Goal: Check status: Check status

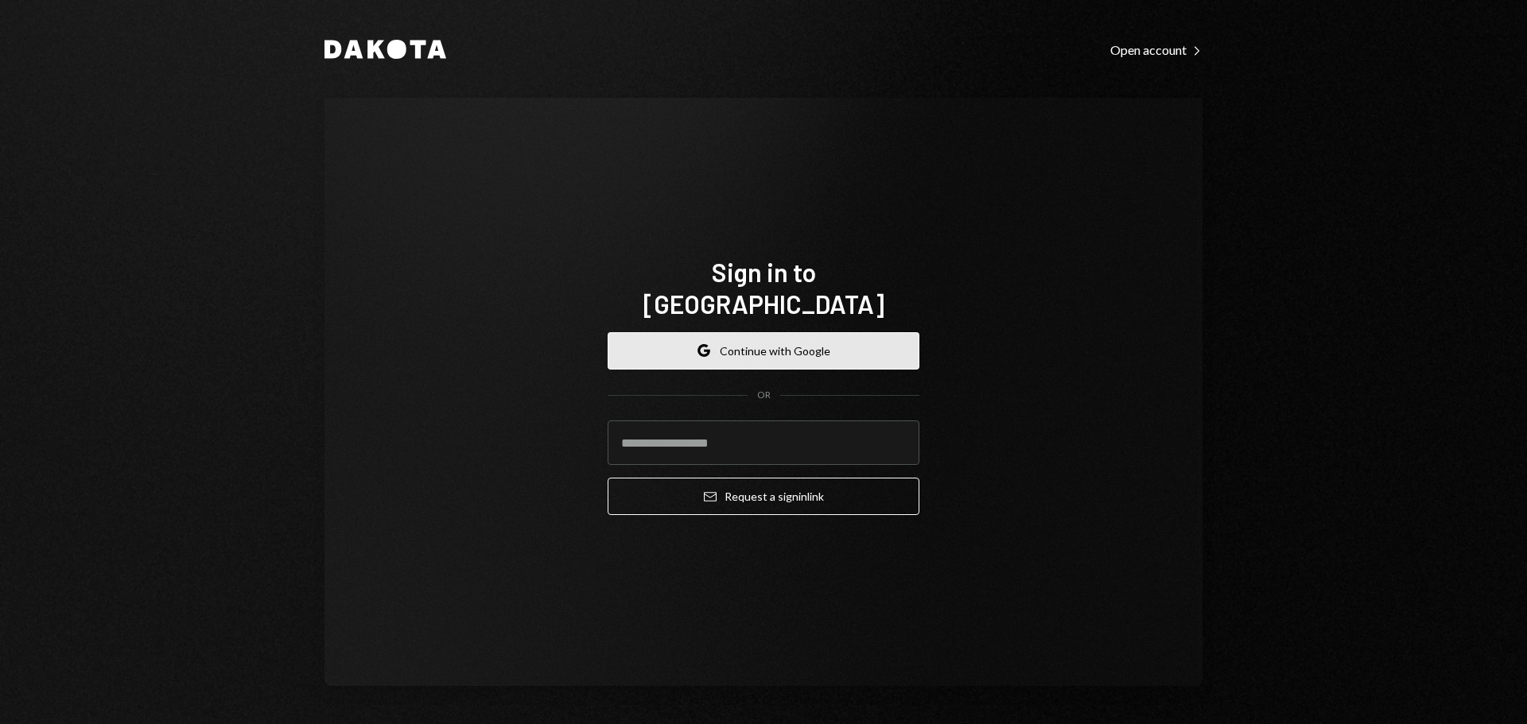
click at [815, 344] on button "Google Continue with Google" at bounding box center [764, 350] width 312 height 37
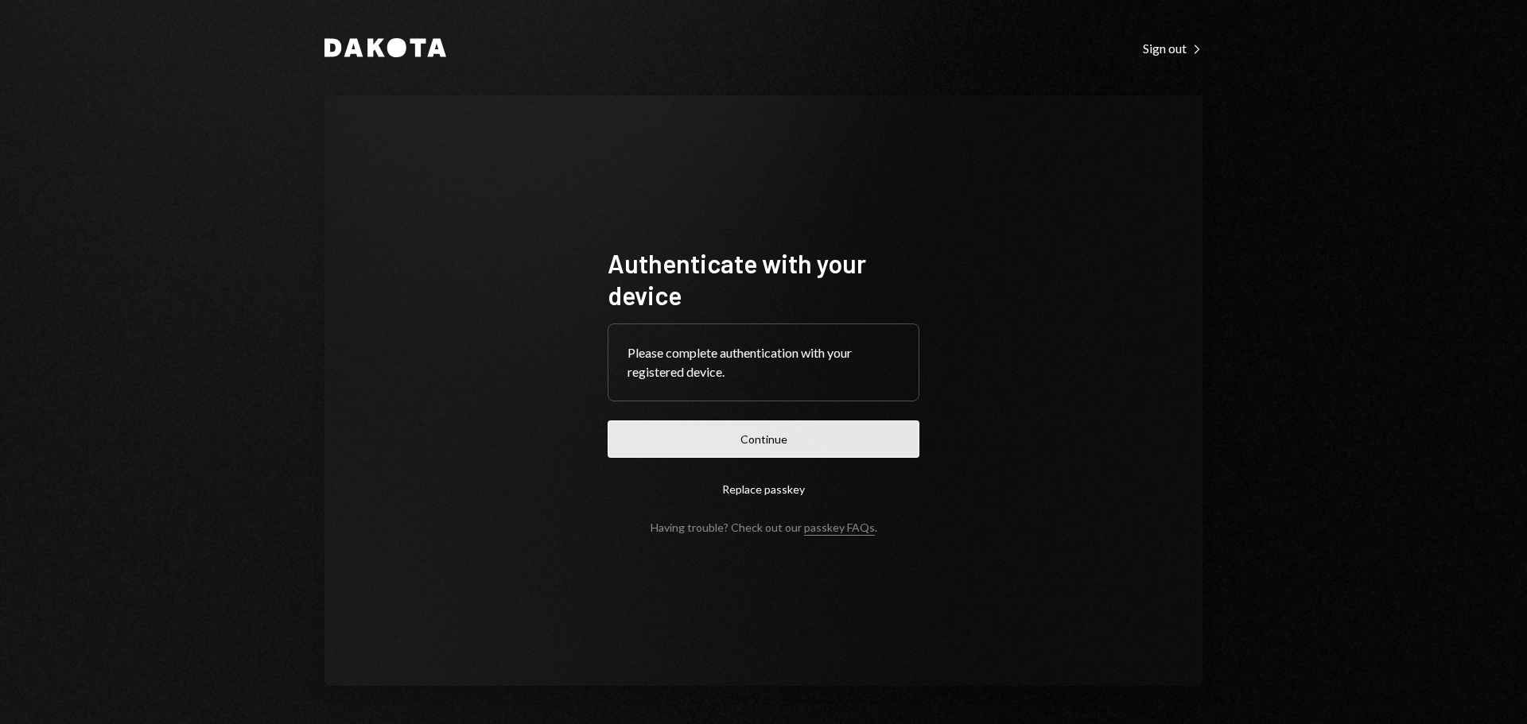
click at [778, 445] on button "Continue" at bounding box center [764, 439] width 312 height 37
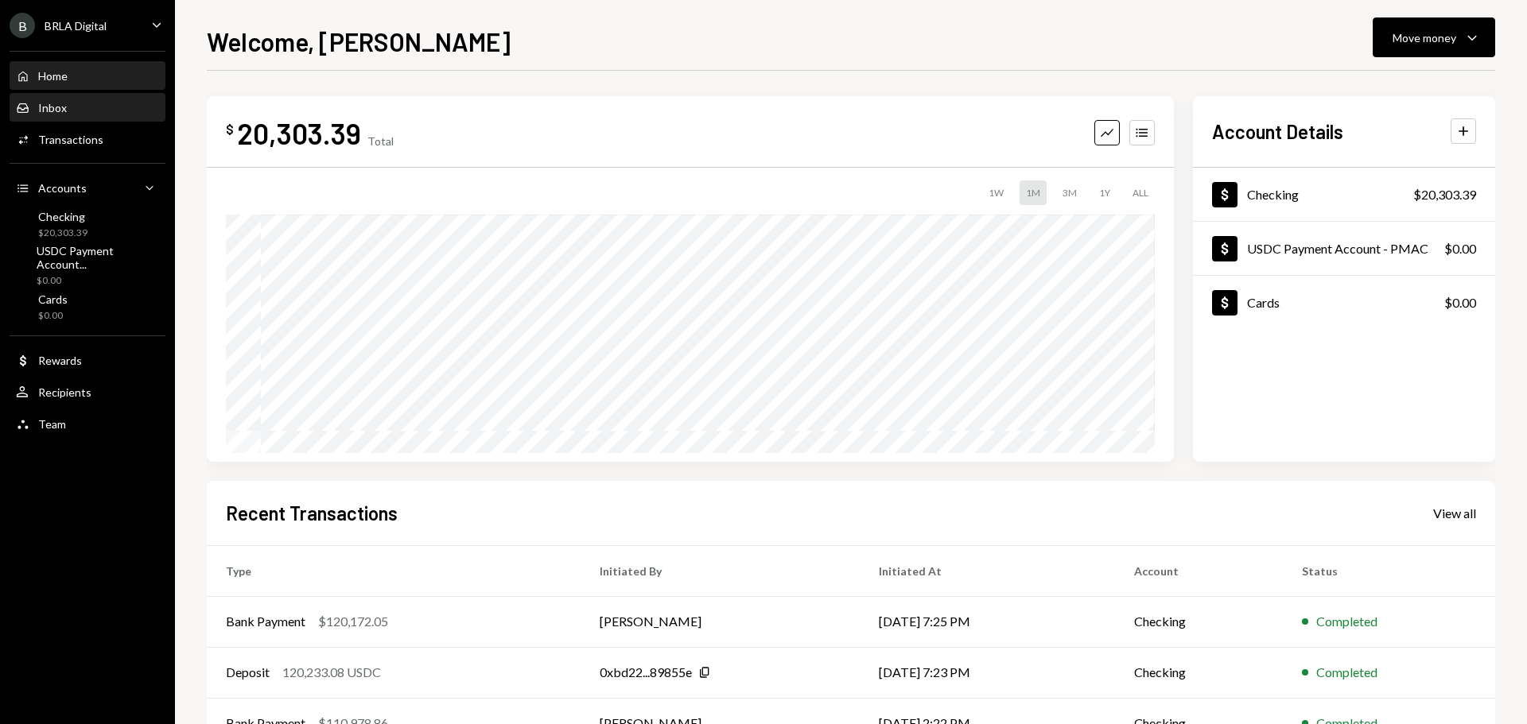
click at [90, 107] on div "Inbox Inbox" at bounding box center [87, 108] width 143 height 14
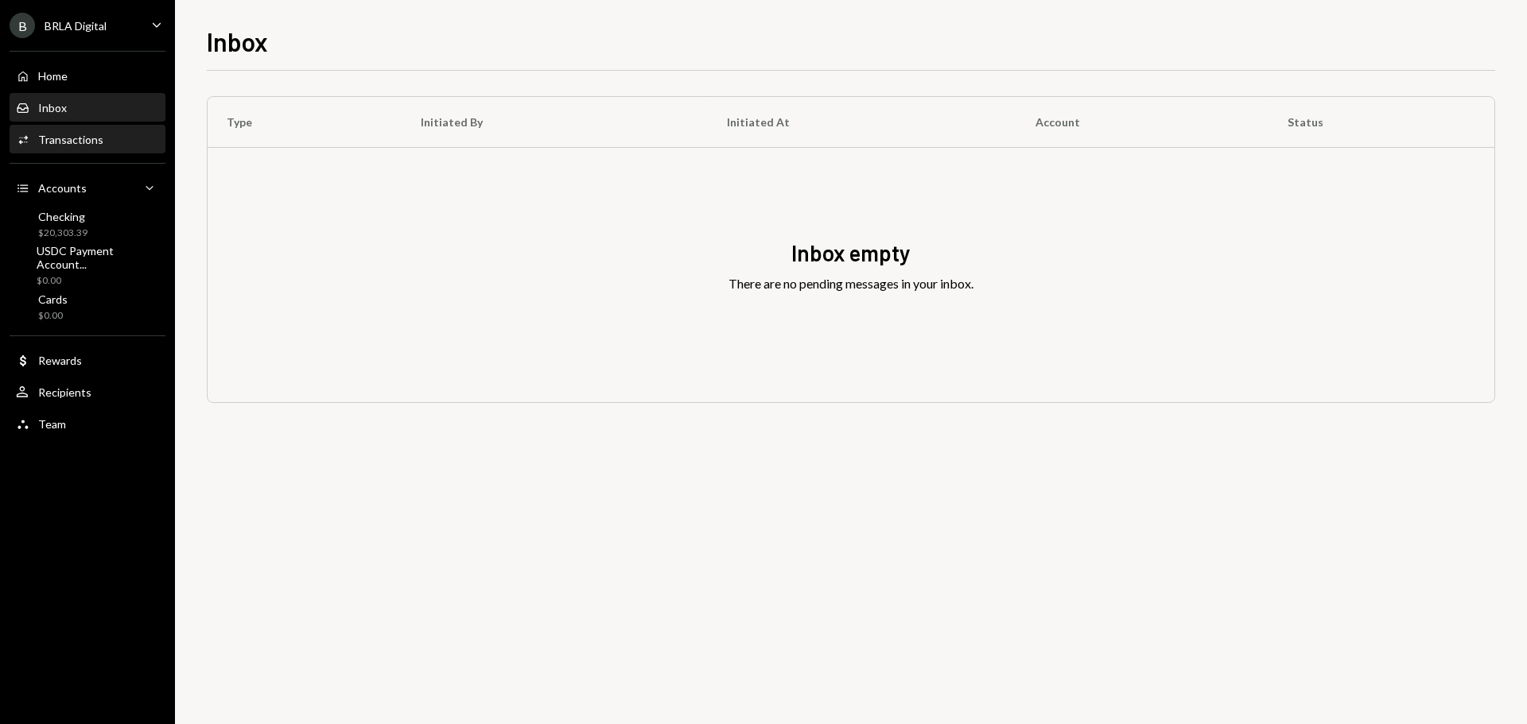
click at [68, 145] on div "Transactions" at bounding box center [70, 140] width 65 height 14
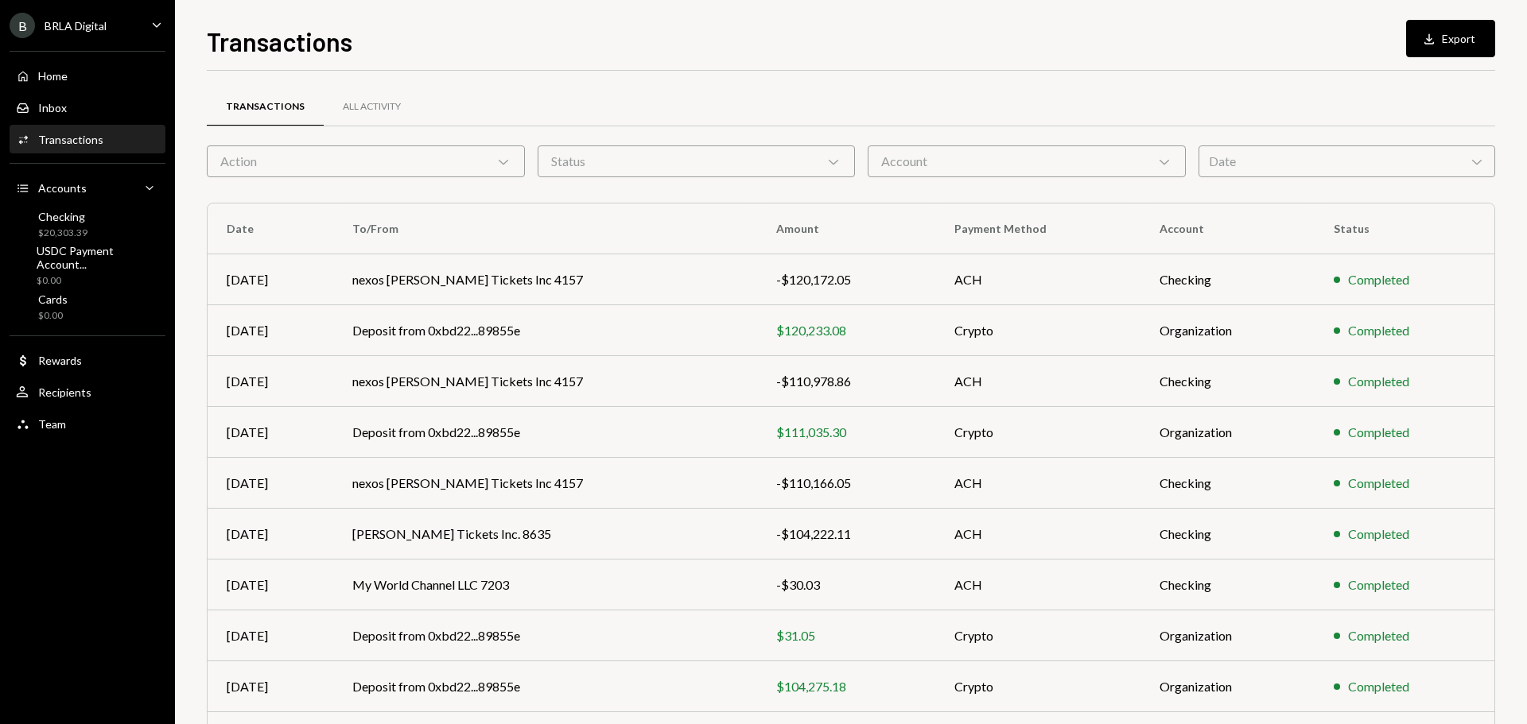
click at [414, 162] on div "Action Chevron Down" at bounding box center [366, 162] width 318 height 32
click at [938, 114] on div "Transactions All Activity" at bounding box center [851, 107] width 1288 height 41
click at [1260, 149] on div "Date Chevron Down" at bounding box center [1346, 162] width 297 height 32
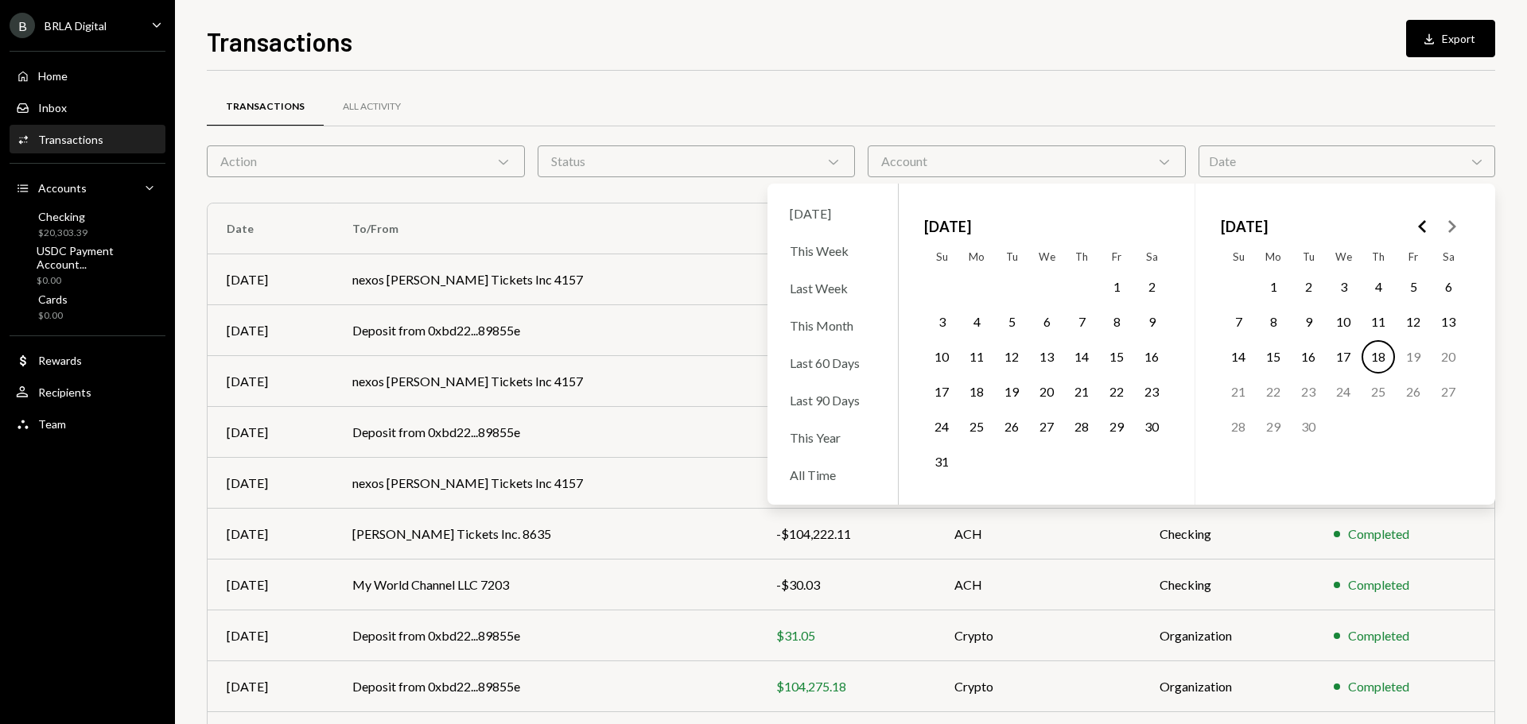
click at [1419, 229] on icon "Go to the Previous Month" at bounding box center [1422, 226] width 19 height 19
click at [1045, 358] on button "18" at bounding box center [1046, 356] width 33 height 33
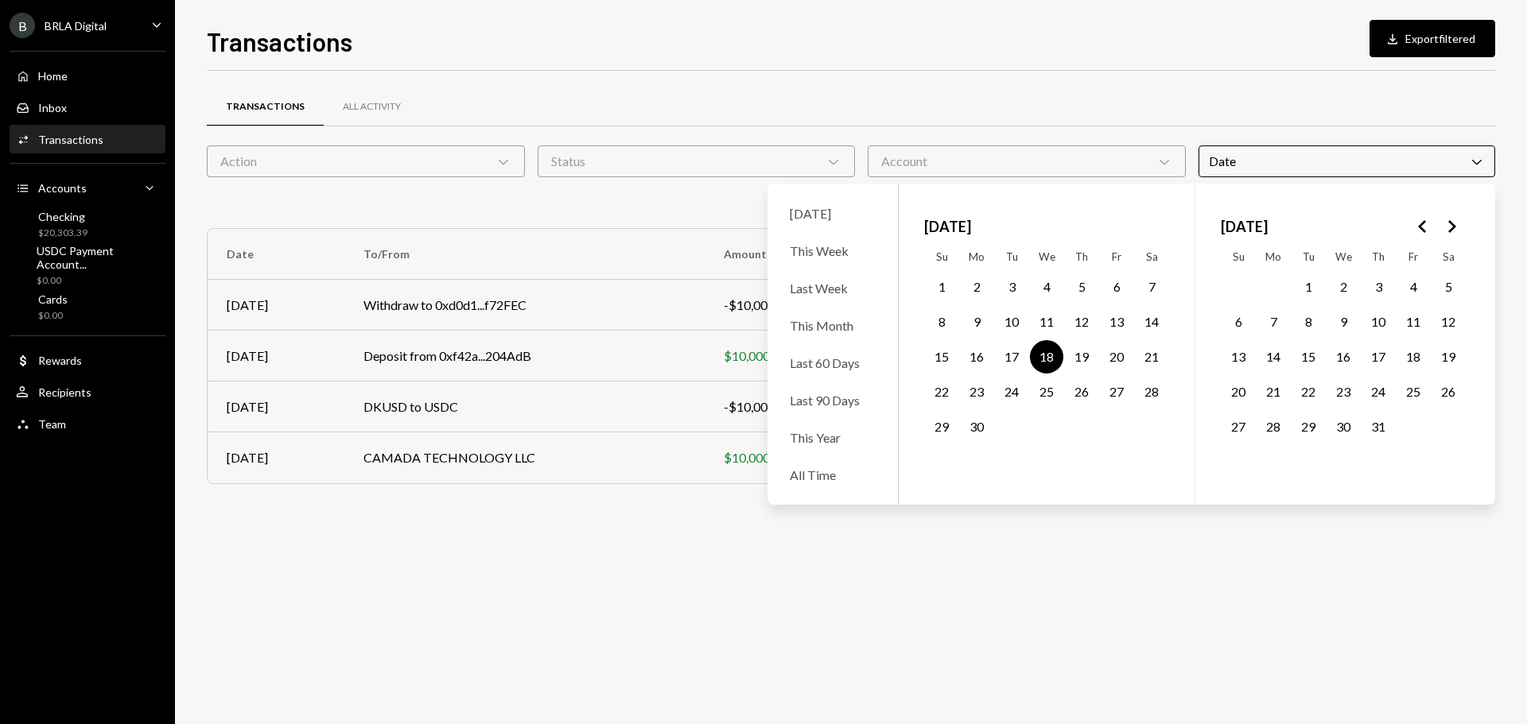
click at [1006, 99] on div "Transactions All Activity" at bounding box center [851, 107] width 1288 height 41
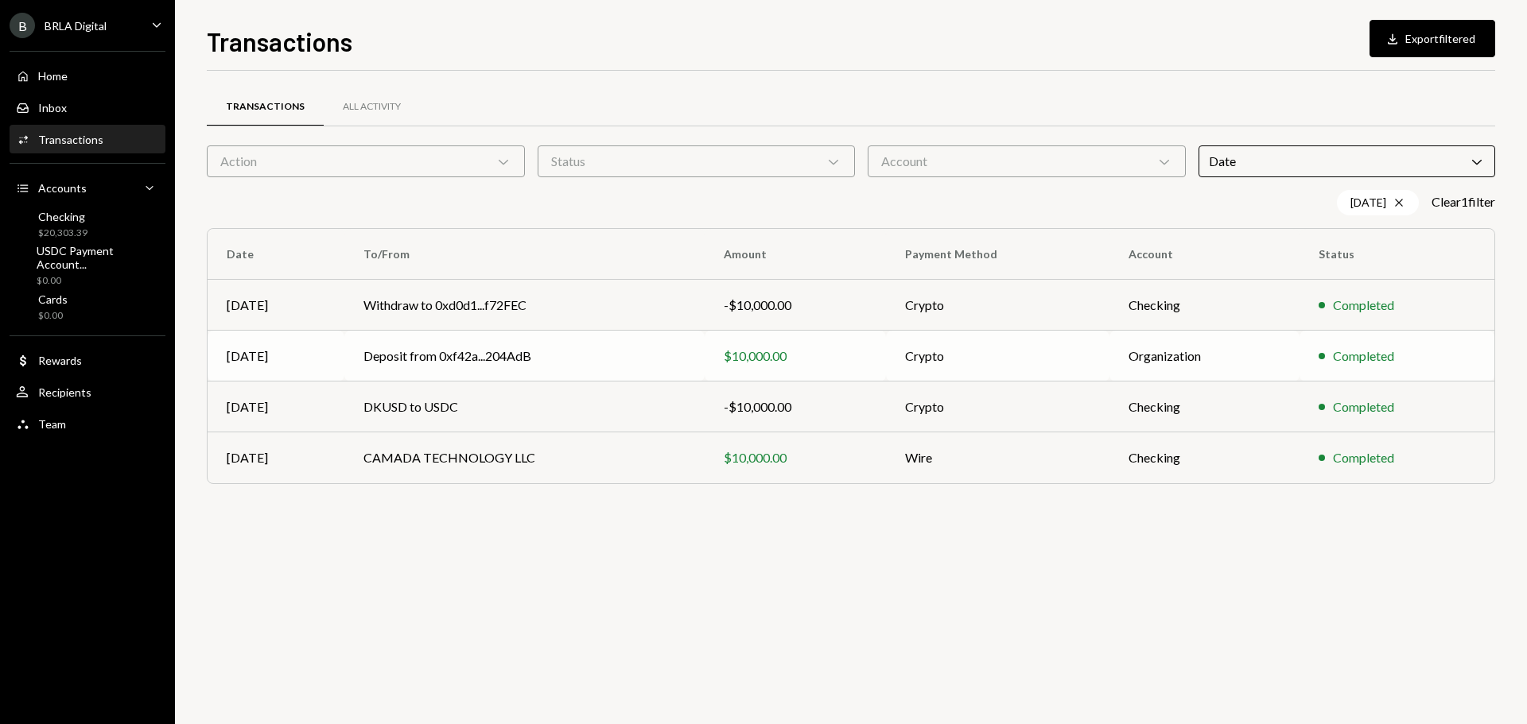
click at [564, 359] on td "Deposit from 0xf42a...204AdB" at bounding box center [524, 356] width 360 height 51
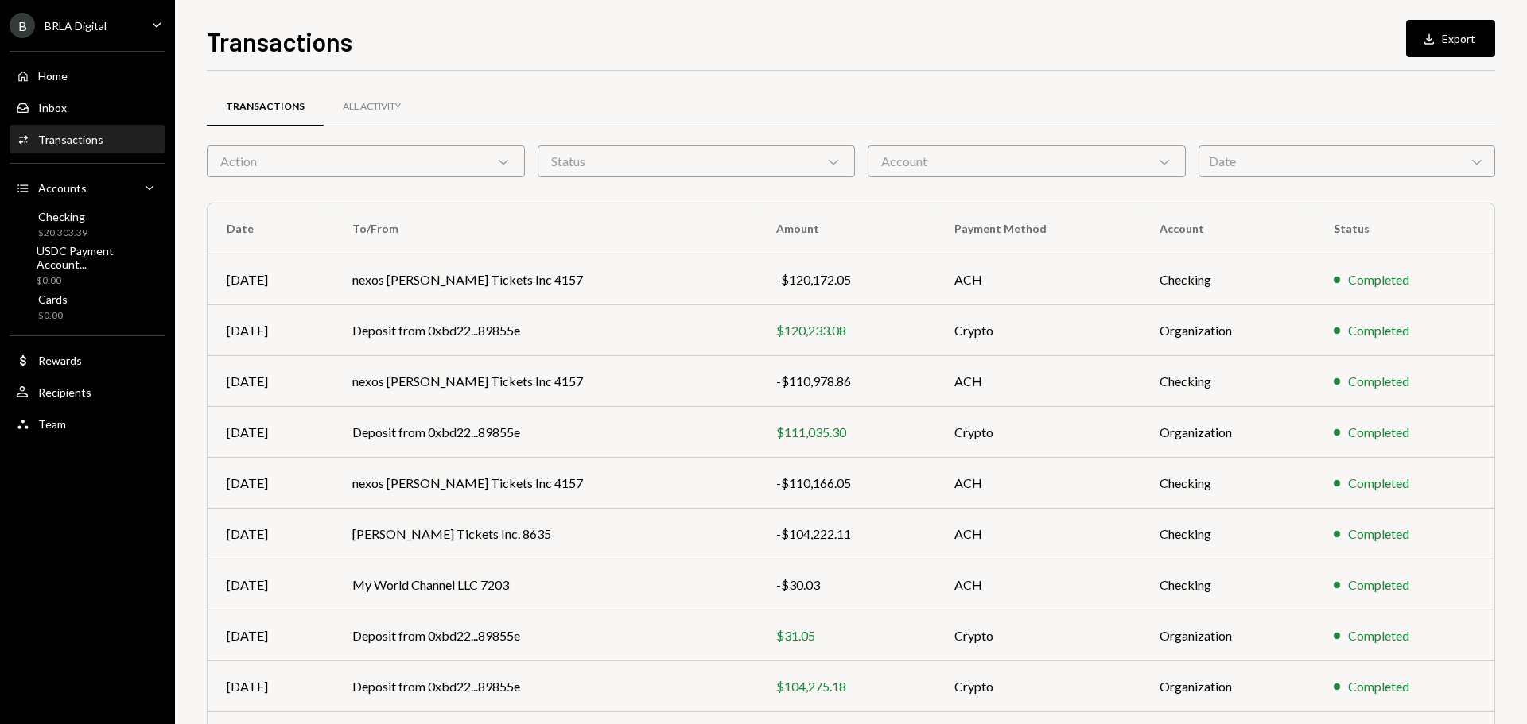
click at [1251, 163] on div "Date Chevron Down" at bounding box center [1346, 162] width 297 height 32
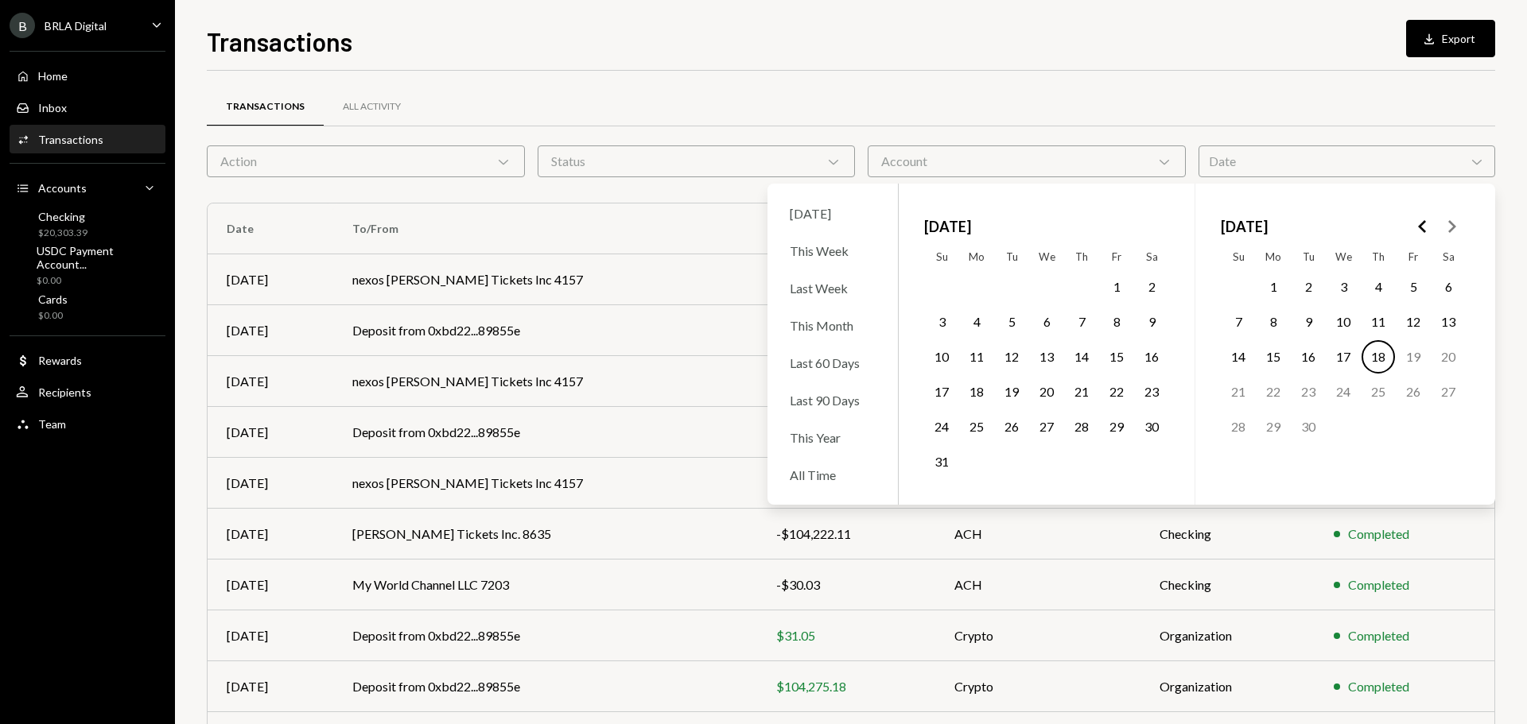
click at [1421, 227] on icon "Go to the Previous Month" at bounding box center [1422, 226] width 19 height 19
click at [1046, 355] on button "18" at bounding box center [1046, 356] width 33 height 33
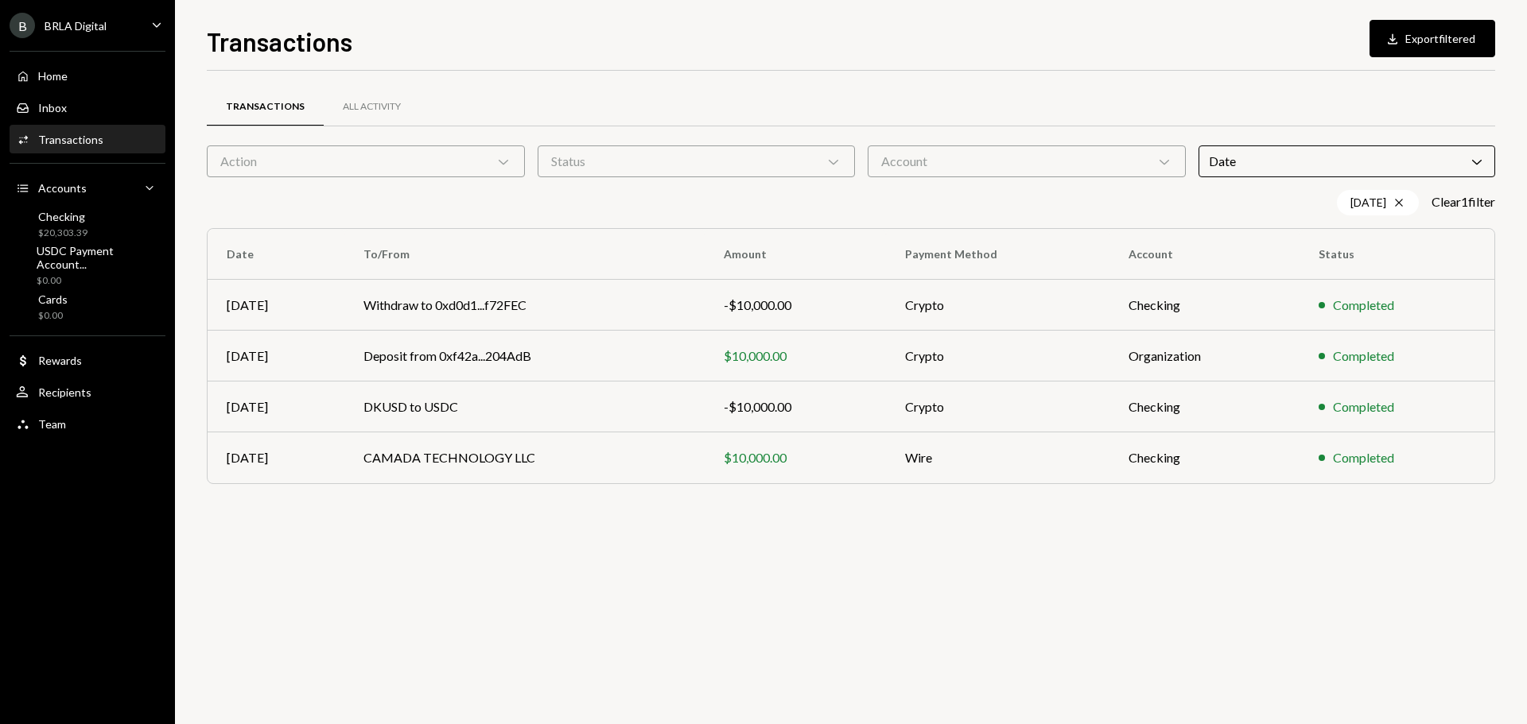
click at [611, 643] on div "Transactions All Activity Action Chevron Down Status Chevron Down Account Chevr…" at bounding box center [851, 398] width 1288 height 654
click at [682, 310] on td "Withdraw to 0xd0d1...f72FEC" at bounding box center [524, 305] width 360 height 51
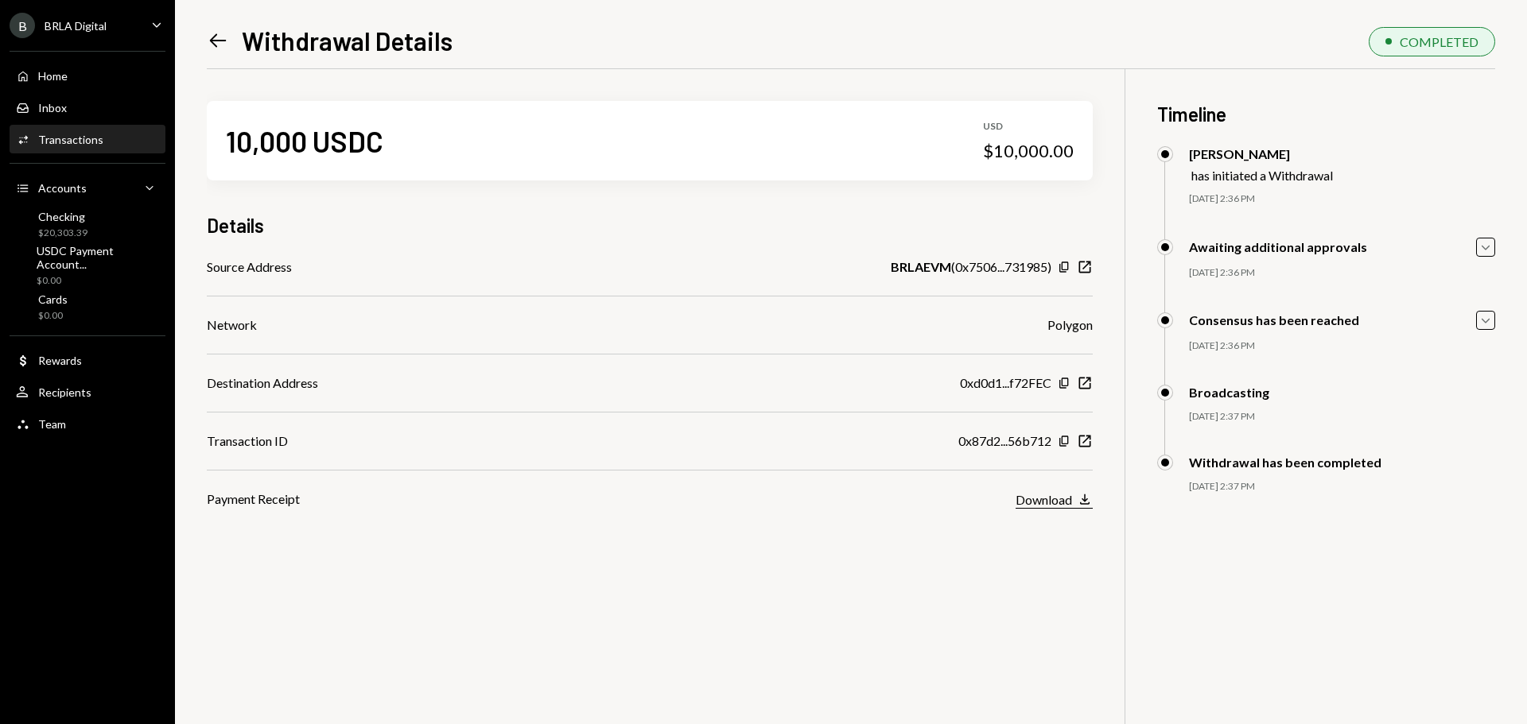
click at [1058, 501] on div "Download" at bounding box center [1043, 499] width 56 height 15
click at [961, 219] on div "Details" at bounding box center [650, 225] width 886 height 26
click at [215, 40] on icon "Left Arrow" at bounding box center [218, 40] width 22 height 22
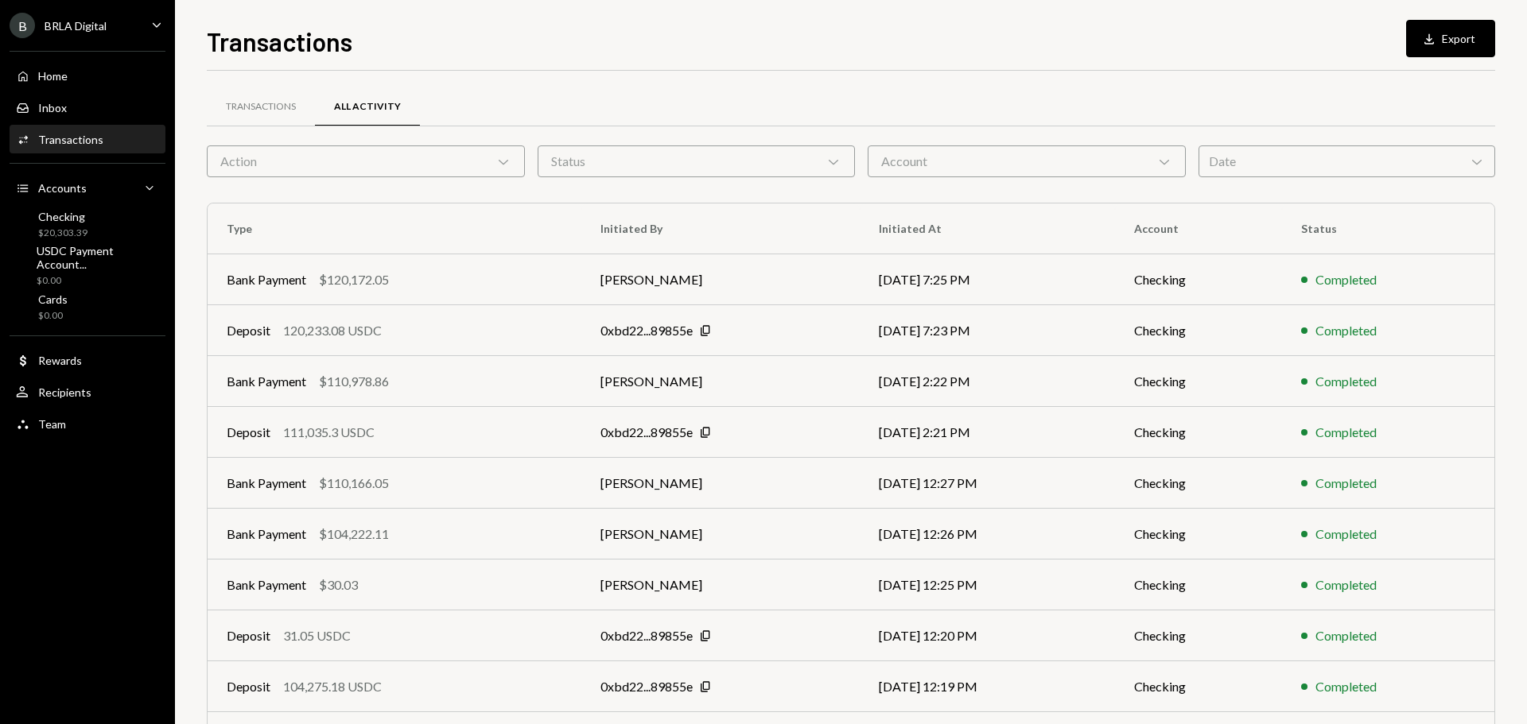
click at [1245, 169] on div "Date Chevron Down" at bounding box center [1346, 162] width 297 height 32
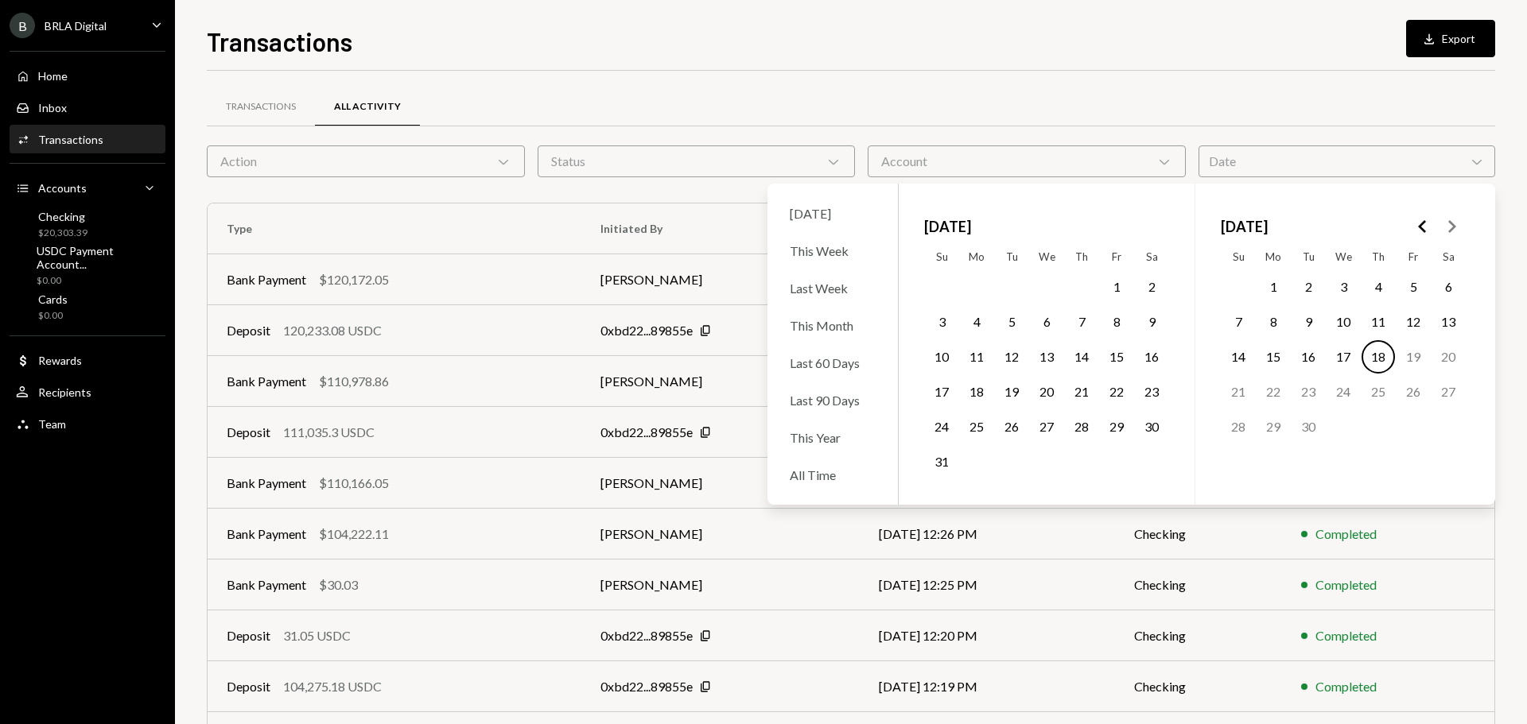
click at [1426, 219] on icon "Go to the Previous Month" at bounding box center [1422, 226] width 19 height 19
click at [1450, 220] on icon "Go to the Next Month" at bounding box center [1451, 226] width 19 height 19
click at [1053, 354] on button "18" at bounding box center [1046, 356] width 33 height 33
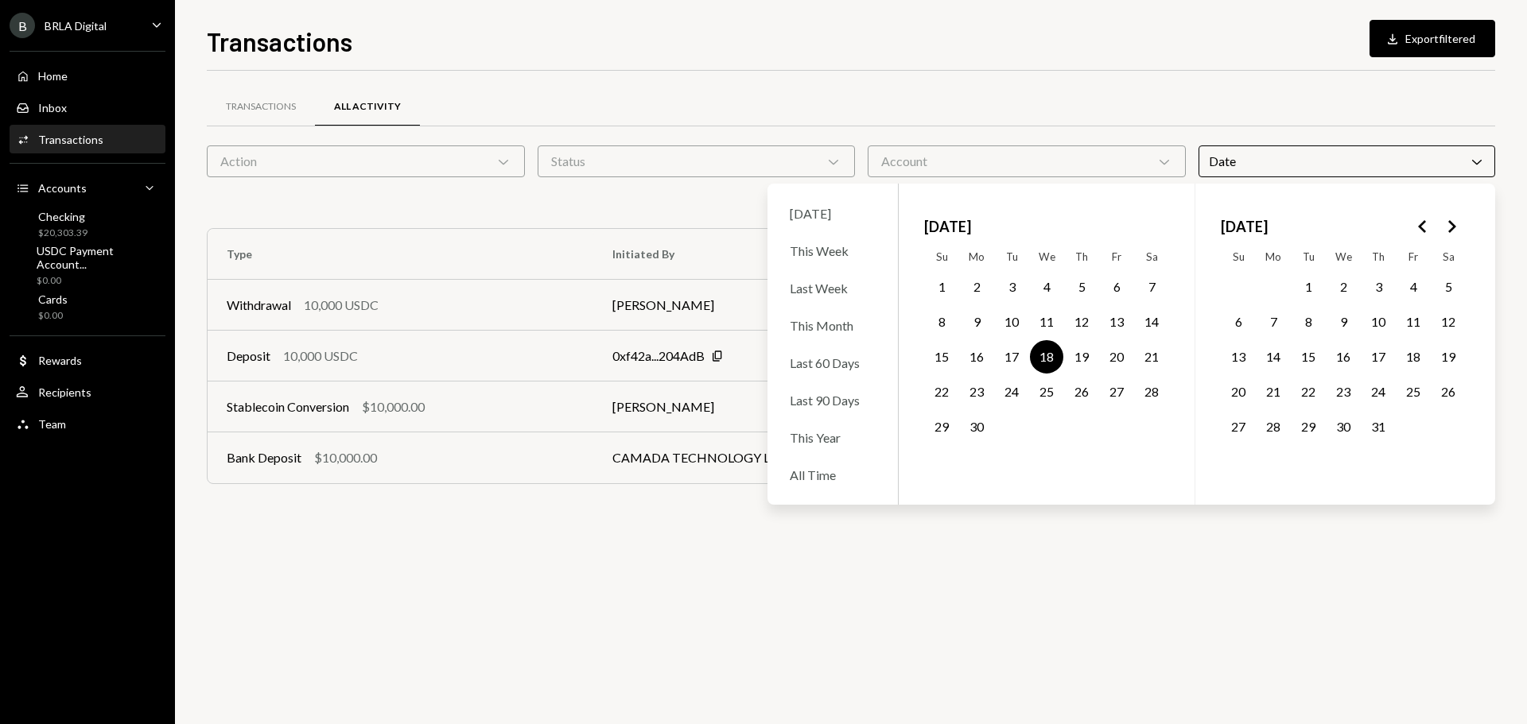
click at [919, 605] on div "Transactions All Activity Action Chevron Down Status Chevron Down Account Chevr…" at bounding box center [851, 398] width 1288 height 654
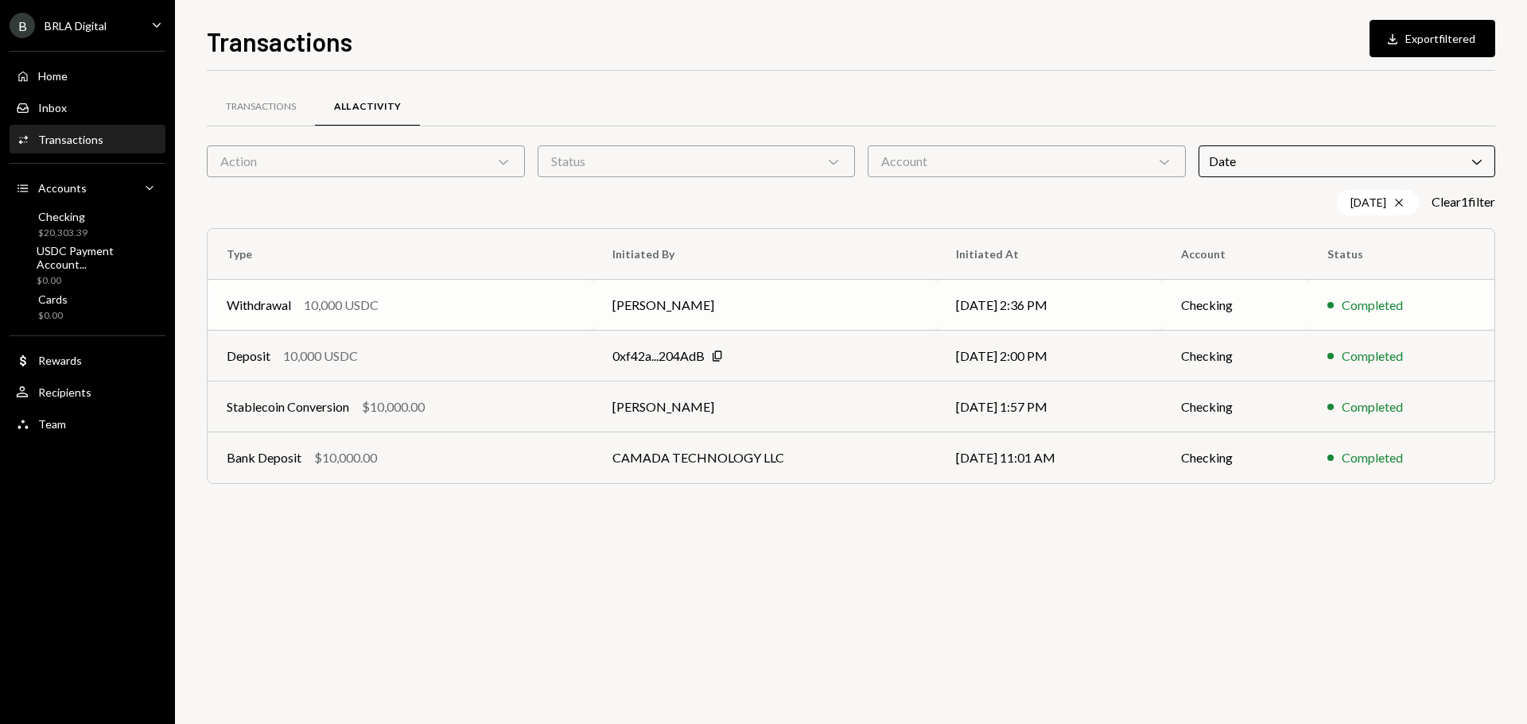
click at [787, 305] on td "[PERSON_NAME]" at bounding box center [764, 305] width 343 height 51
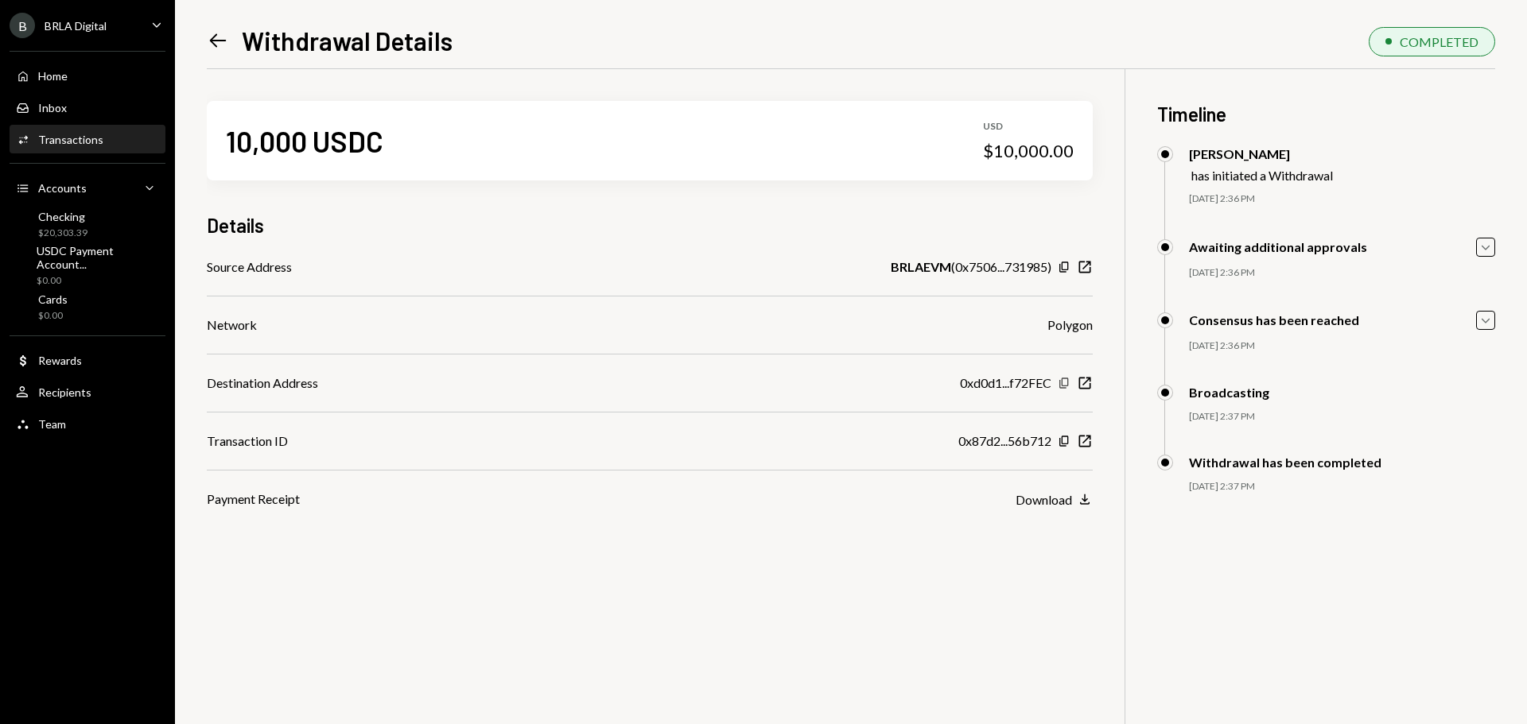
click at [1063, 382] on icon "Copy" at bounding box center [1064, 383] width 13 height 13
click at [1041, 499] on div "Download" at bounding box center [1043, 499] width 56 height 15
click at [831, 558] on div "10,000 USDC USD $10,000.00 Details Source Address BRLAEVM ( 0x7506...731985 ) C…" at bounding box center [851, 431] width 1288 height 724
click at [814, 604] on div "10,000 USDC USD $10,000.00 Details Source Address BRLAEVM ( 0x7506...731985 ) C…" at bounding box center [851, 431] width 1288 height 724
click at [924, 626] on div "10,000 USDC USD $10,000.00 Details Source Address BRLAEVM ( 0x7506...731985 ) C…" at bounding box center [851, 431] width 1288 height 724
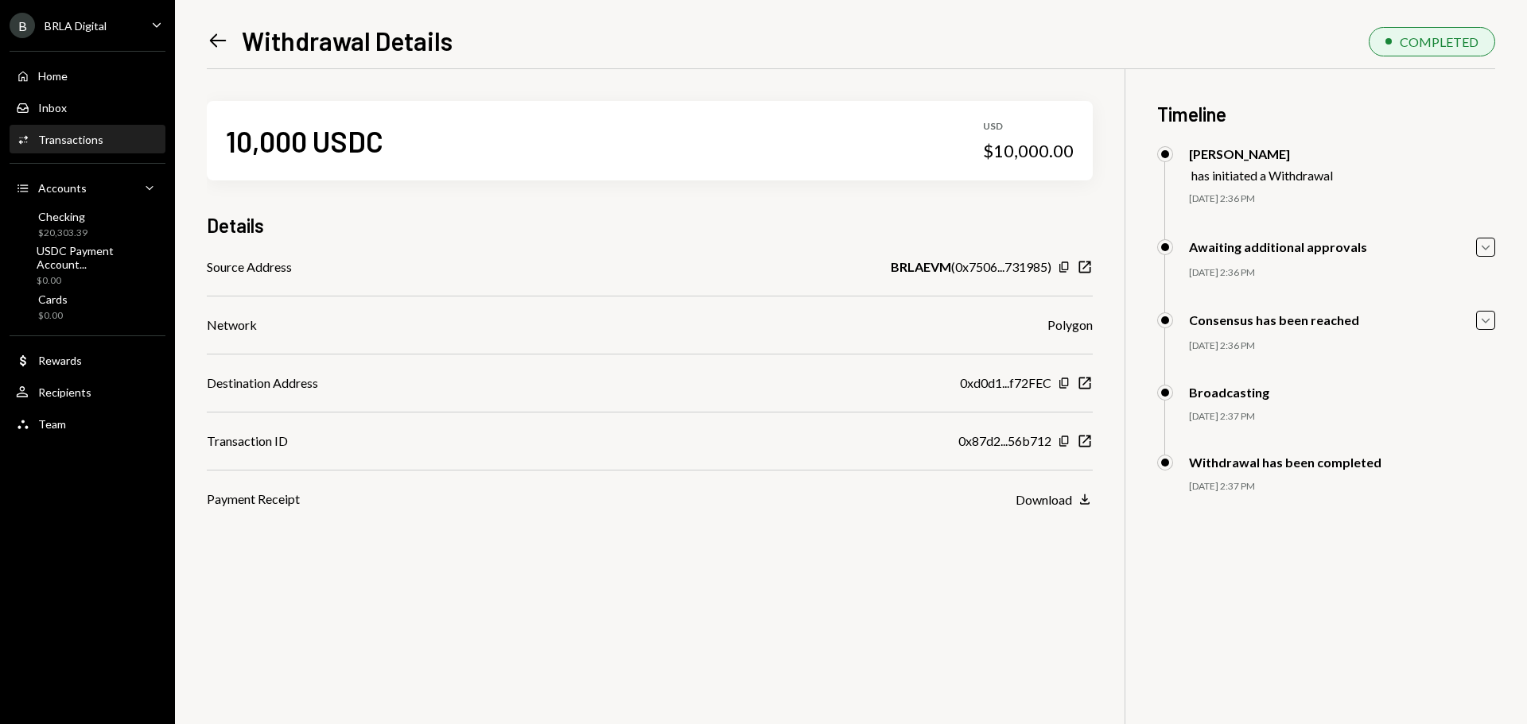
click at [848, 577] on div "10,000 USDC USD $10,000.00 Details Source Address BRLAEVM ( 0x7506...731985 ) C…" at bounding box center [851, 431] width 1288 height 724
click at [794, 592] on div "10,000 USDC USD $10,000.00 Details Source Address BRLAEVM ( 0x7506...731985 ) C…" at bounding box center [851, 431] width 1288 height 724
click at [923, 592] on div "10,000 USDC USD $10,000.00 Details Source Address BRLAEVM ( 0x7506...731985 ) C…" at bounding box center [851, 431] width 1288 height 724
click at [923, 591] on div "10,000 USDC USD $10,000.00 Details Source Address BRLAEVM ( 0x7506...731985 ) C…" at bounding box center [851, 431] width 1288 height 724
click at [919, 566] on div "10,000 USDC USD $10,000.00 Details Source Address BRLAEVM ( 0x7506...731985 ) C…" at bounding box center [851, 431] width 1288 height 724
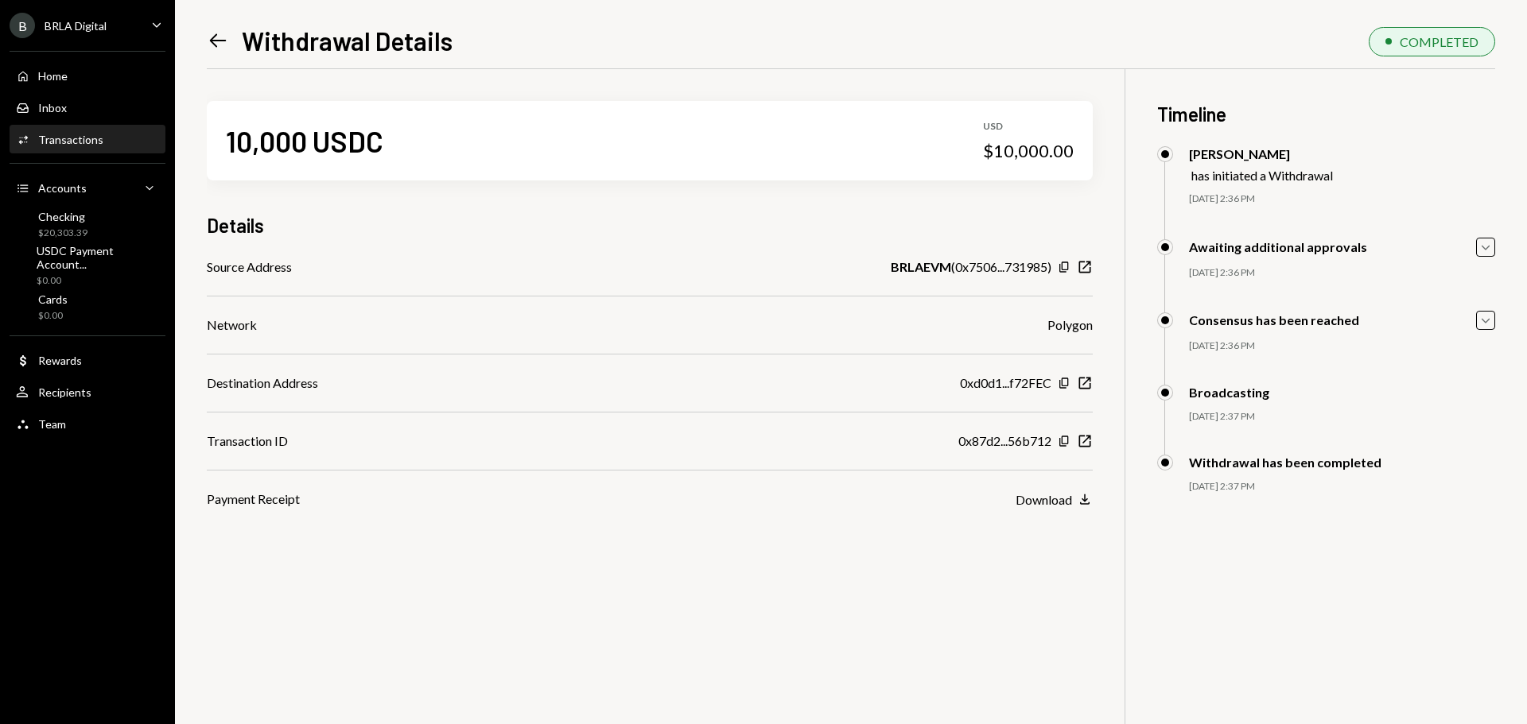
click at [222, 44] on icon "Left Arrow" at bounding box center [218, 40] width 22 height 22
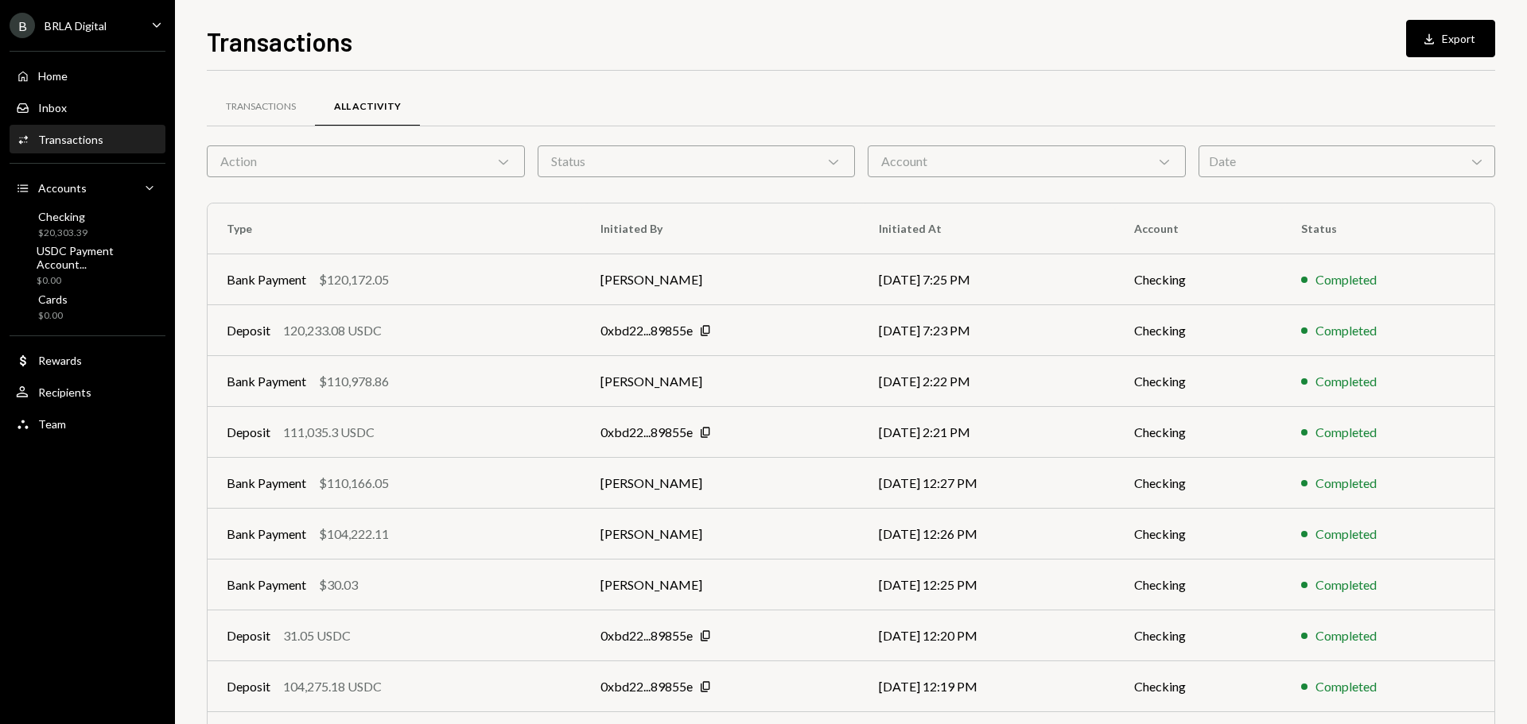
click at [1342, 159] on div "Date Chevron Down" at bounding box center [1346, 162] width 297 height 32
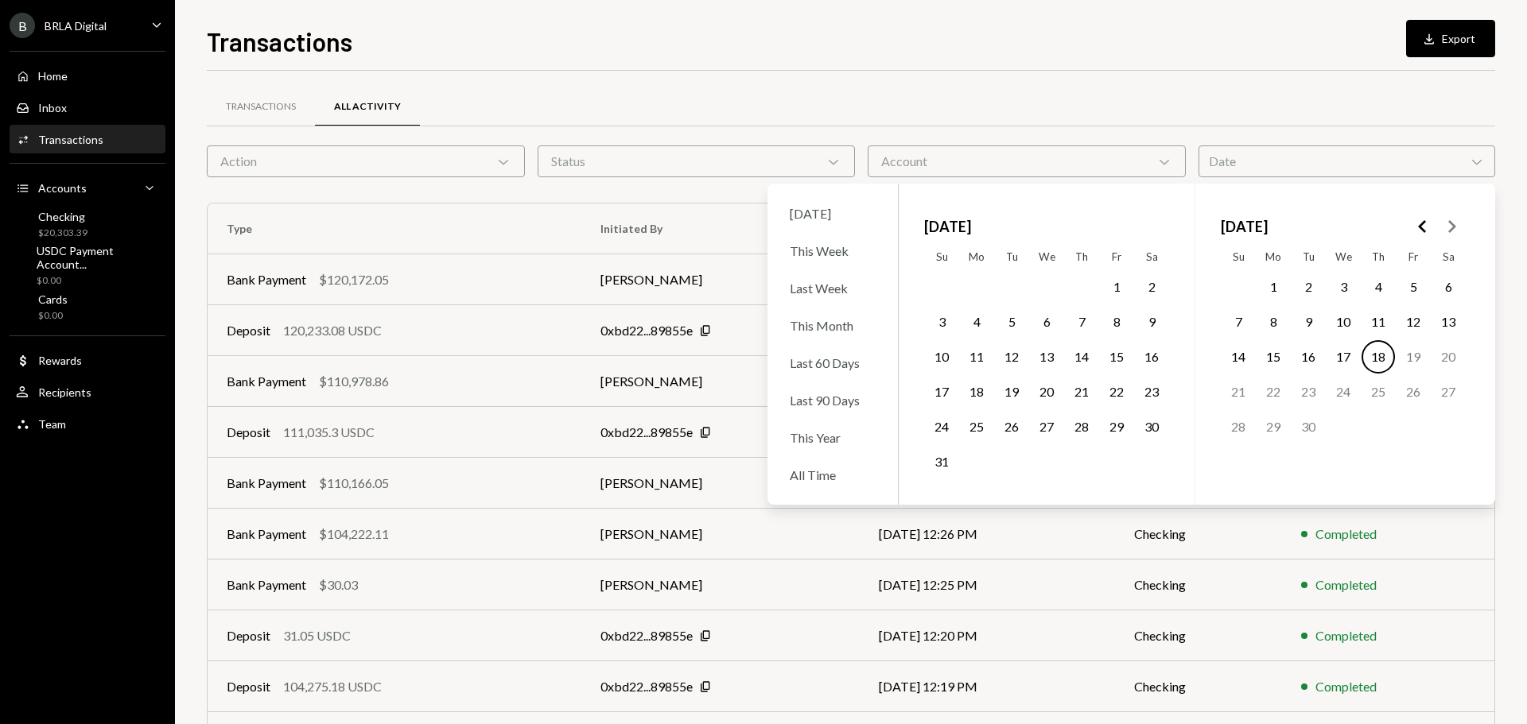
click at [1426, 229] on icon "Go to the Previous Month" at bounding box center [1422, 226] width 19 height 19
click at [1454, 231] on icon "Go to the Next Month" at bounding box center [1451, 226] width 19 height 19
click at [1053, 354] on button "18" at bounding box center [1046, 356] width 33 height 33
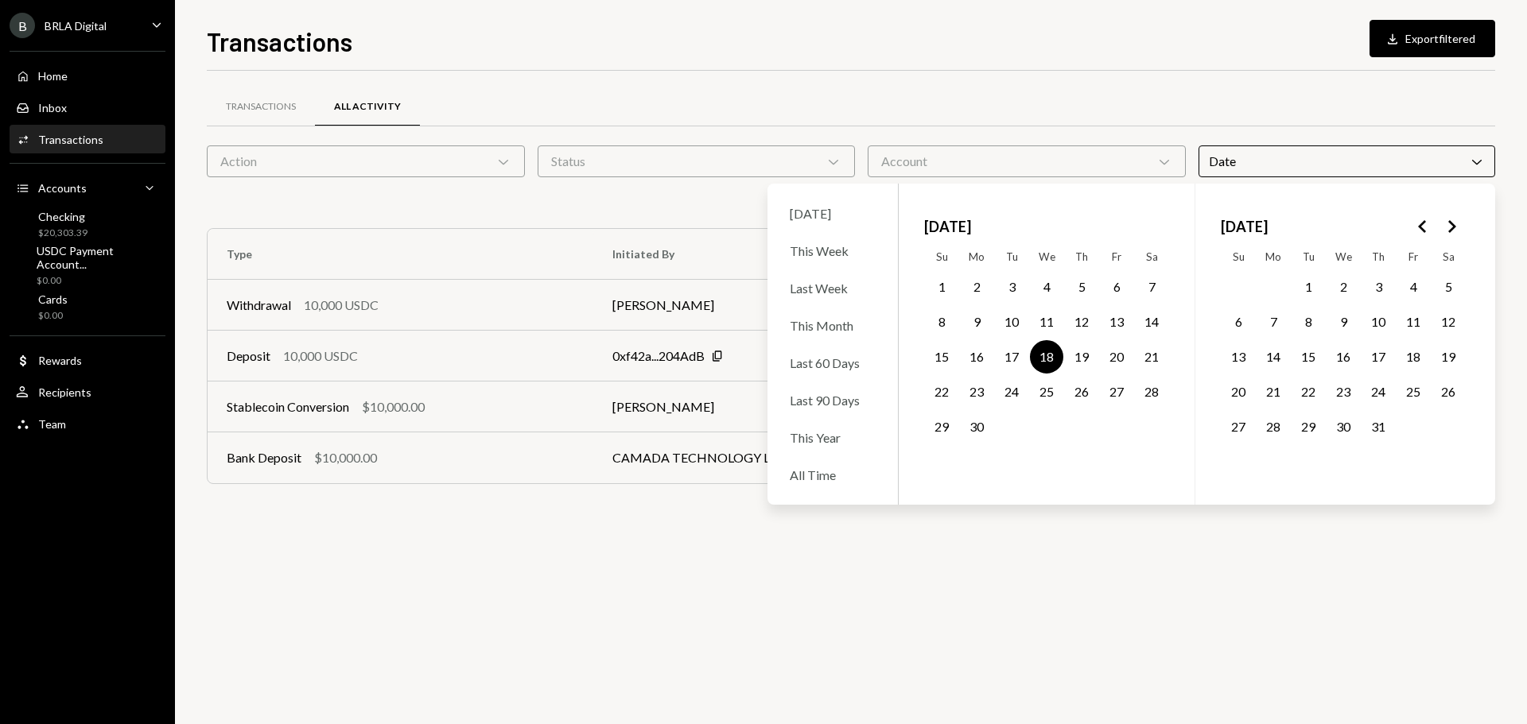
click at [1225, 553] on div "Transactions All Activity Action Chevron Down Status Chevron Down Account Chevr…" at bounding box center [851, 398] width 1288 height 654
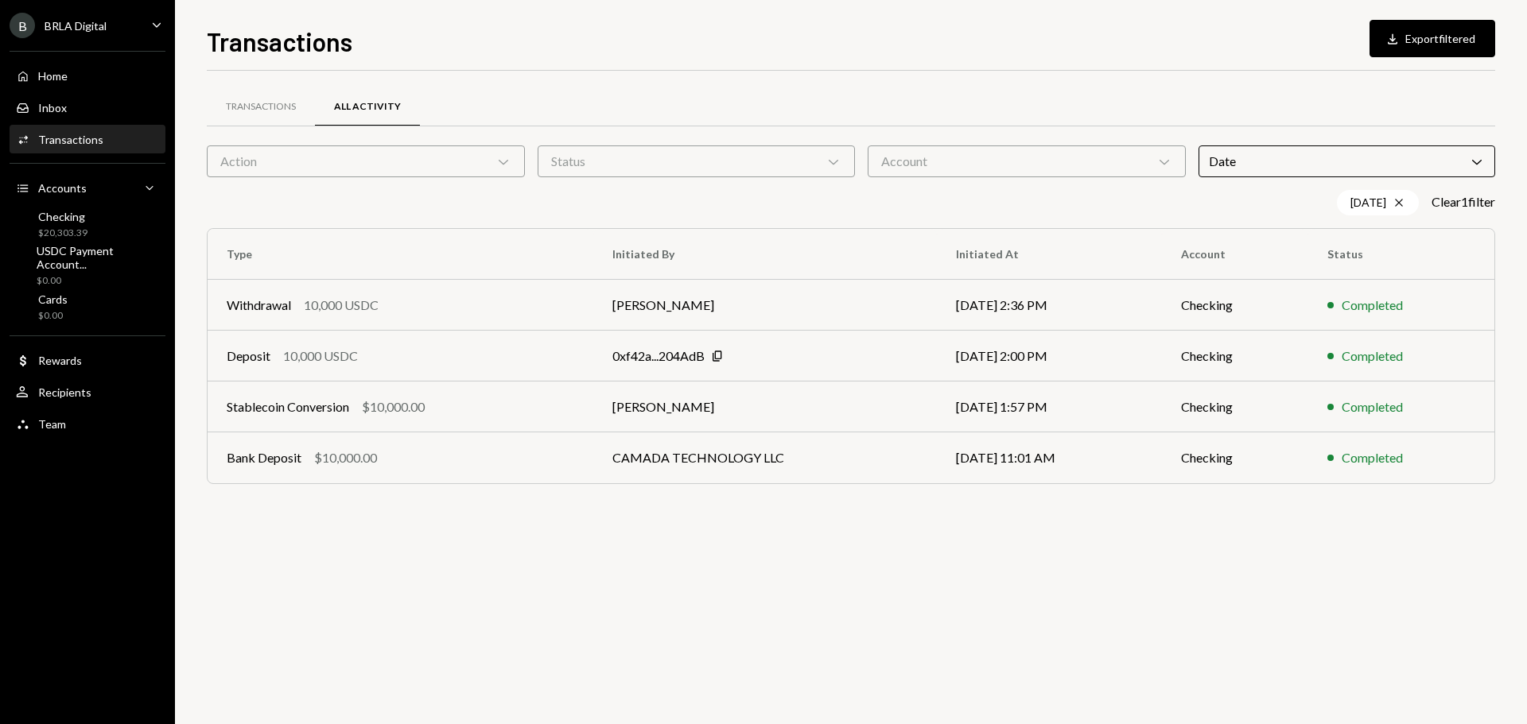
click at [764, 520] on div "Transactions All Activity Action Chevron Down Status Chevron Down Account Chevr…" at bounding box center [851, 398] width 1288 height 654
click at [1191, 593] on div "Transactions All Activity Action Chevron Down Status Chevron Down Account Chevr…" at bounding box center [851, 398] width 1288 height 654
click at [493, 306] on div "Withdrawal 10,000 USDC" at bounding box center [401, 305] width 348 height 19
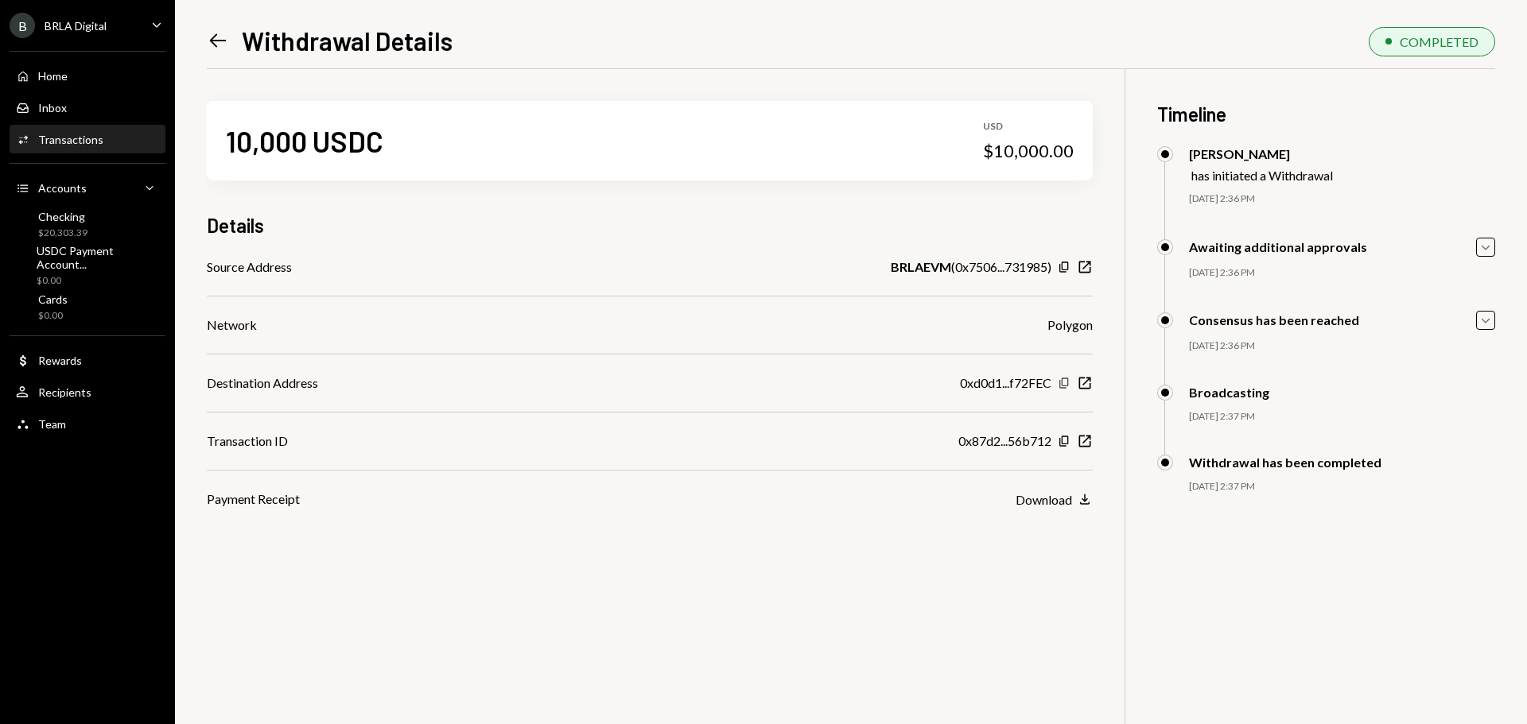
click at [1066, 379] on icon "Copy" at bounding box center [1064, 383] width 13 height 13
